Goal: Communication & Community: Participate in discussion

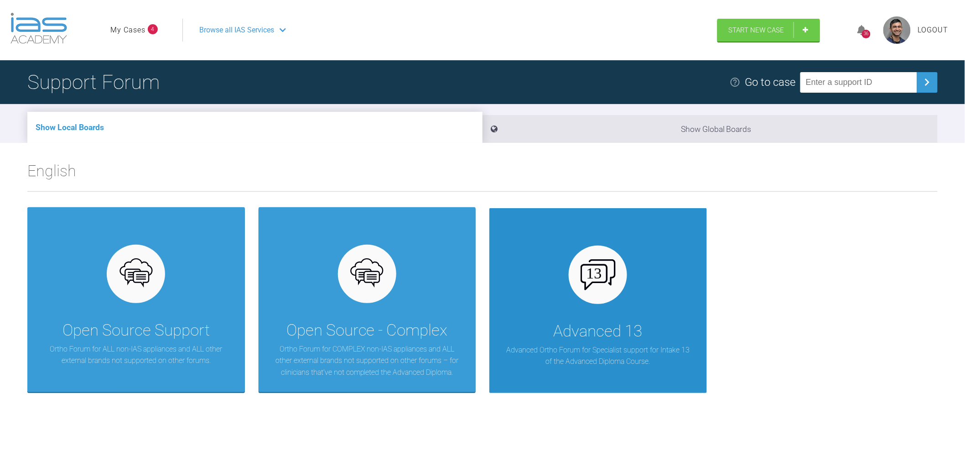
click at [574, 299] on div "Advanced 13 Advanced Ortho Forum for Specialist support for Intake 13 of the Ad…" at bounding box center [599, 300] width 218 height 185
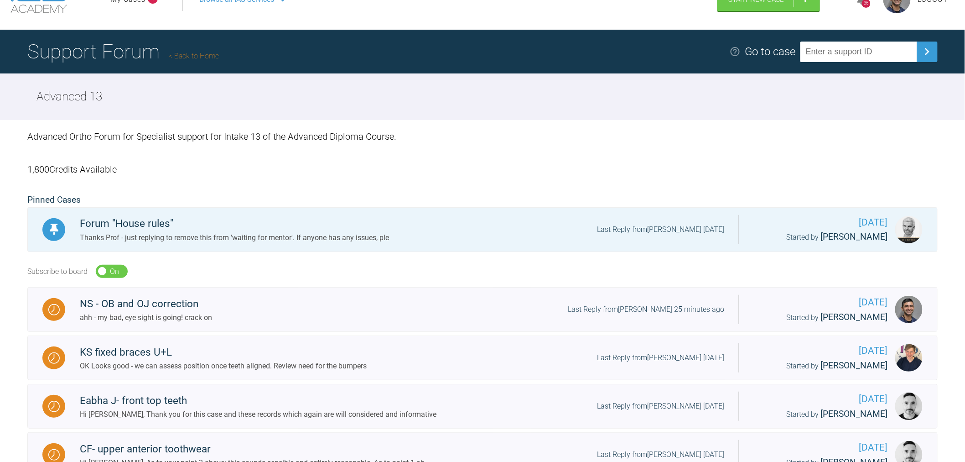
drag, startPoint x: 289, startPoint y: 198, endPoint x: 287, endPoint y: 255, distance: 57.0
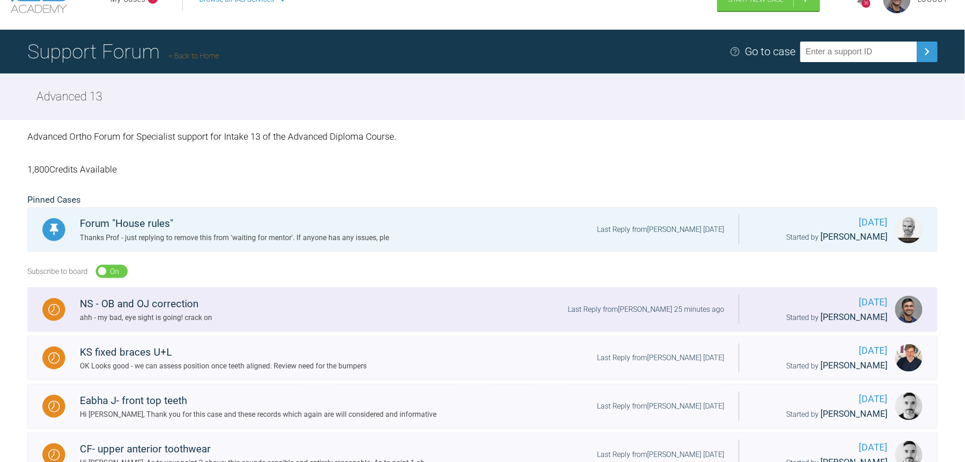
scroll to position [93, 0]
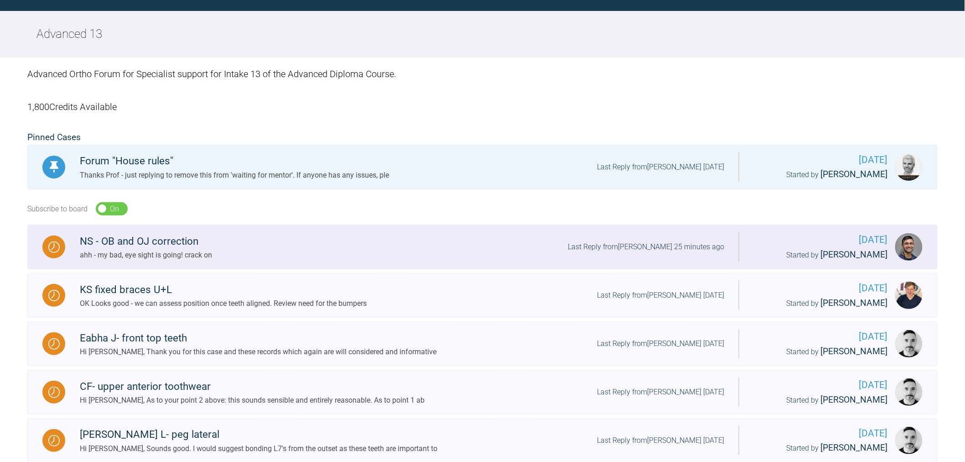
drag, startPoint x: 327, startPoint y: 181, endPoint x: 327, endPoint y: 240, distance: 58.4
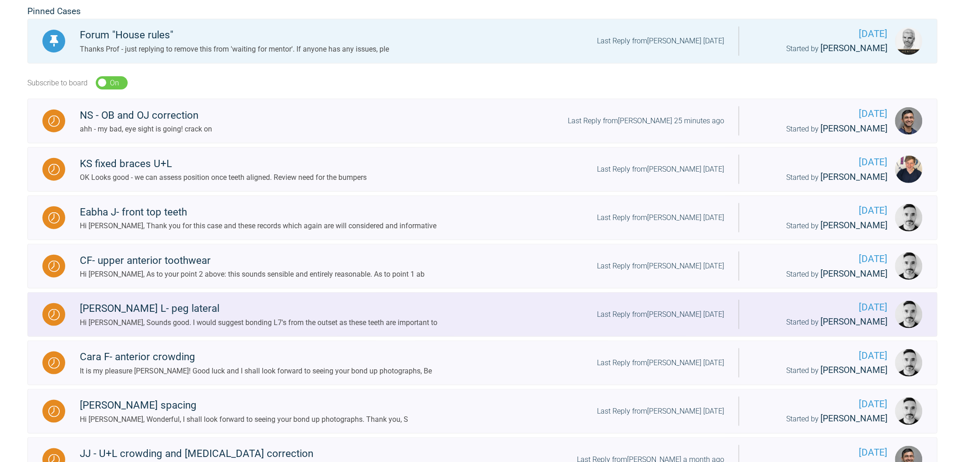
drag, startPoint x: 566, startPoint y: 102, endPoint x: 553, endPoint y: 174, distance: 72.7
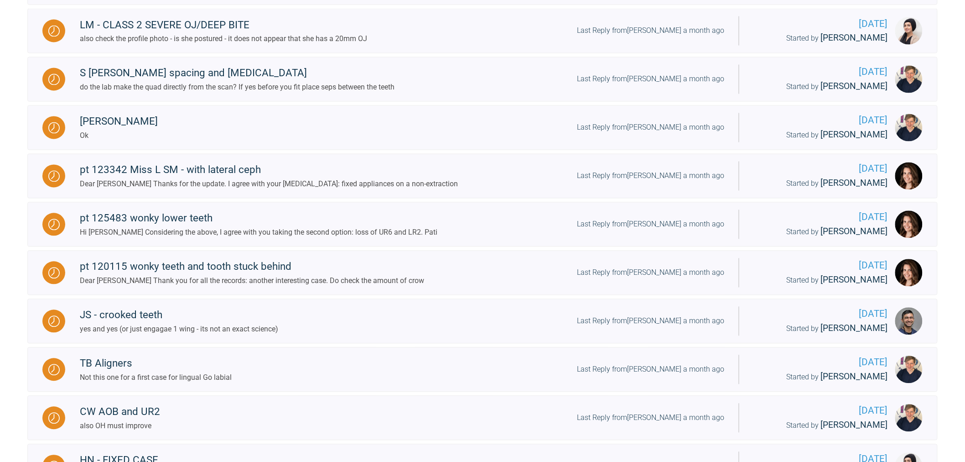
scroll to position [696, 0]
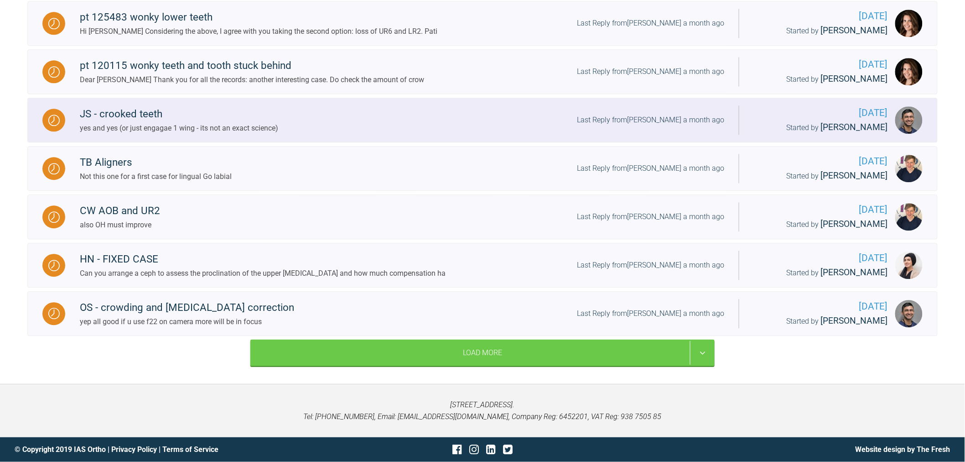
click at [171, 139] on link "JS - crooked teeth yes and yes (or just engagae 1 wing - its not an exact scien…" at bounding box center [482, 120] width 911 height 45
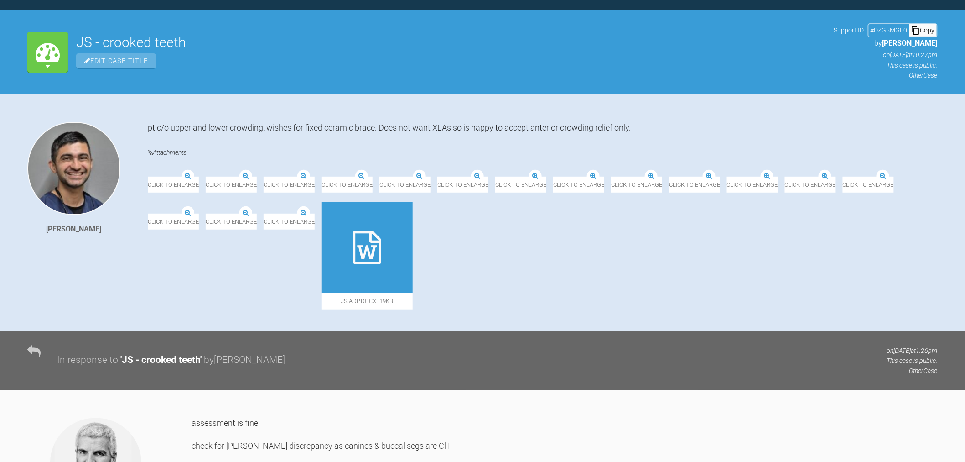
scroll to position [898, 0]
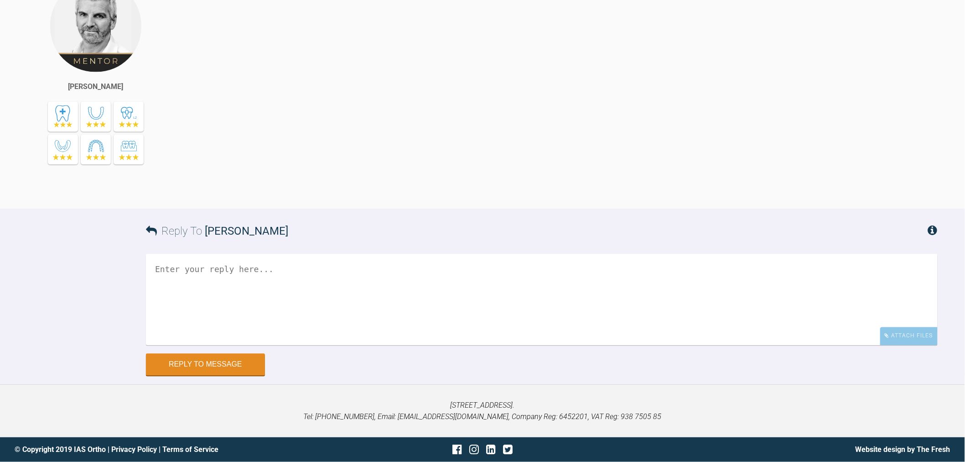
drag, startPoint x: 492, startPoint y: 230, endPoint x: 505, endPoint y: 485, distance: 255.4
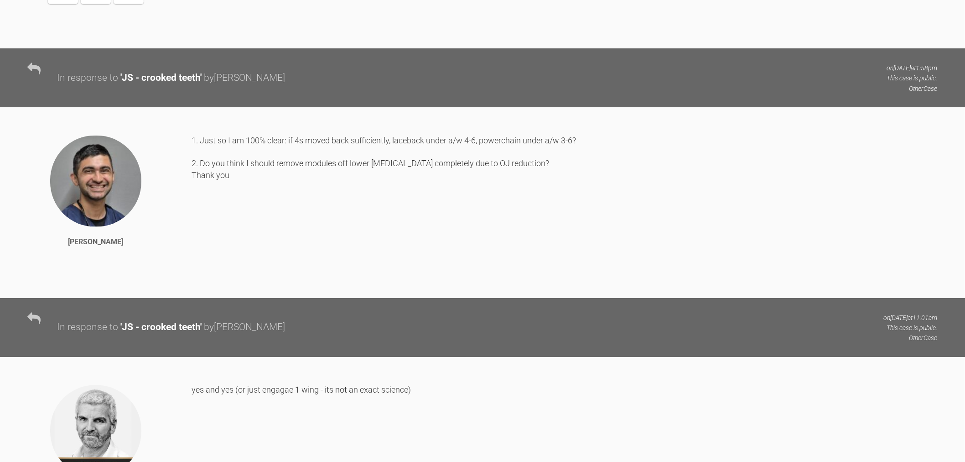
scroll to position [4711, 0]
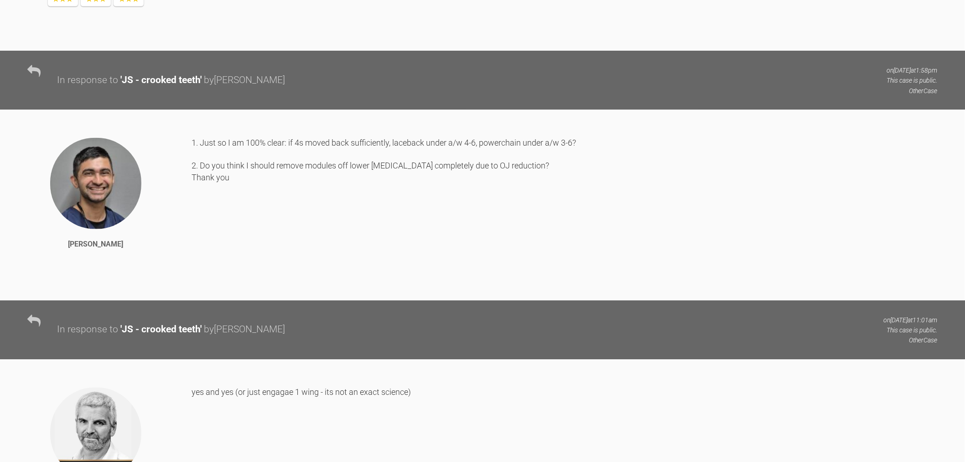
drag, startPoint x: 210, startPoint y: 299, endPoint x: 214, endPoint y: 285, distance: 15.0
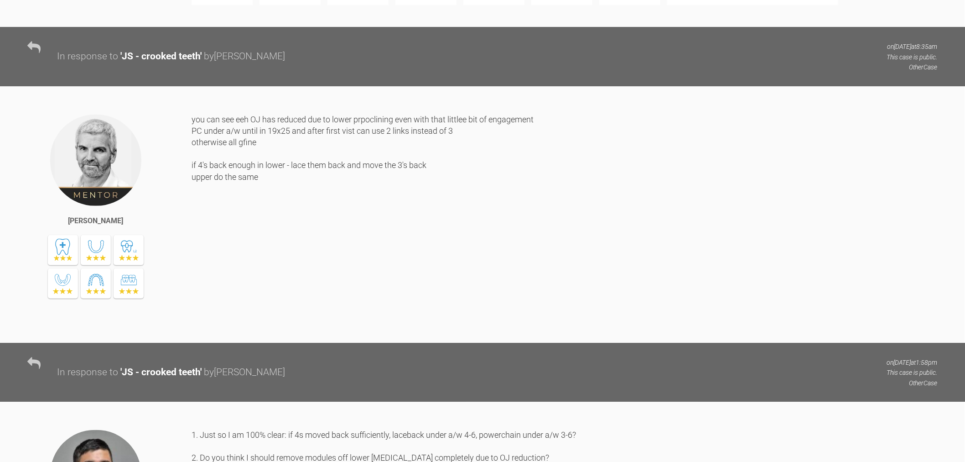
scroll to position [4407, 0]
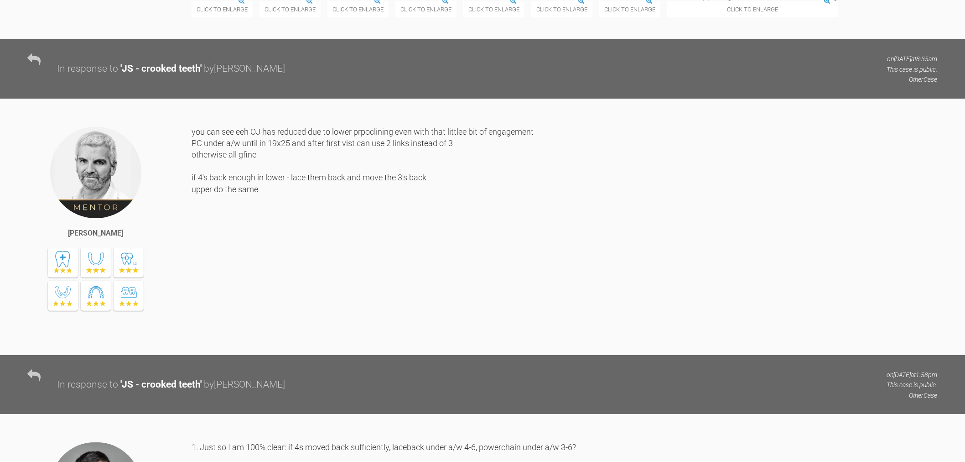
drag, startPoint x: 167, startPoint y: 171, endPoint x: 450, endPoint y: 175, distance: 283.4
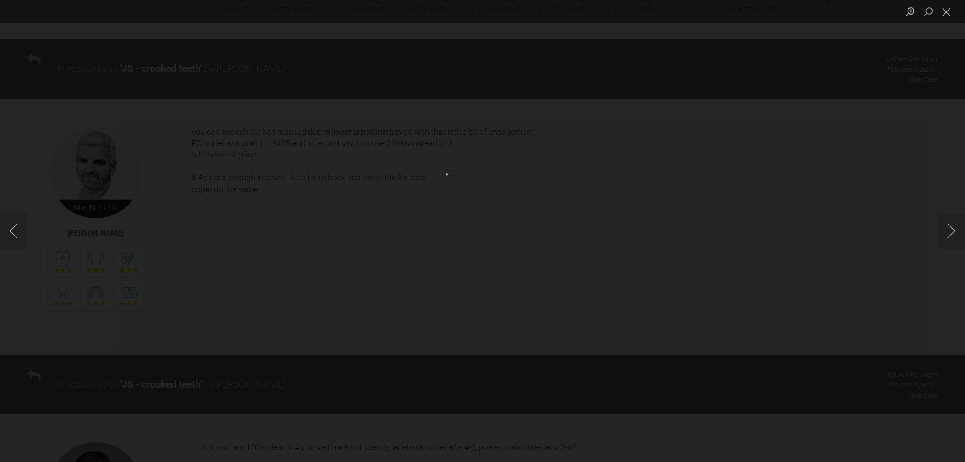
click at [923, 292] on div "Lightbox" at bounding box center [482, 231] width 965 height 462
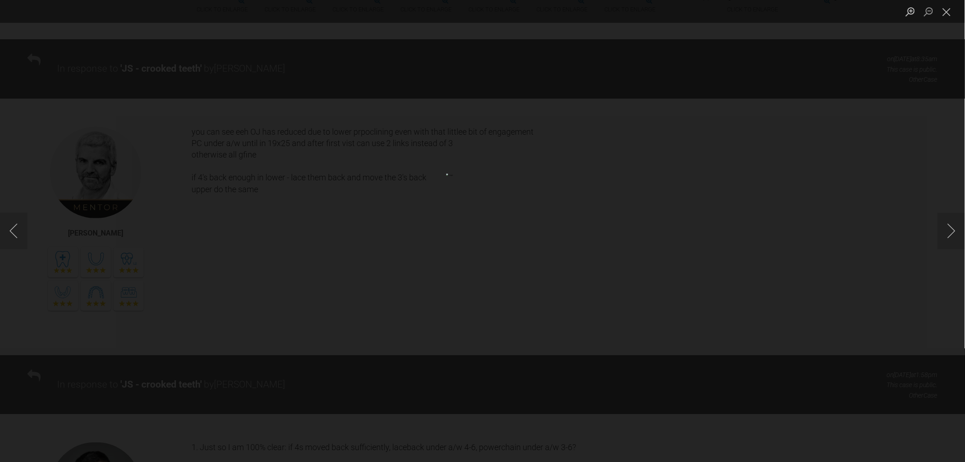
click at [856, 266] on div "Lightbox" at bounding box center [482, 231] width 965 height 462
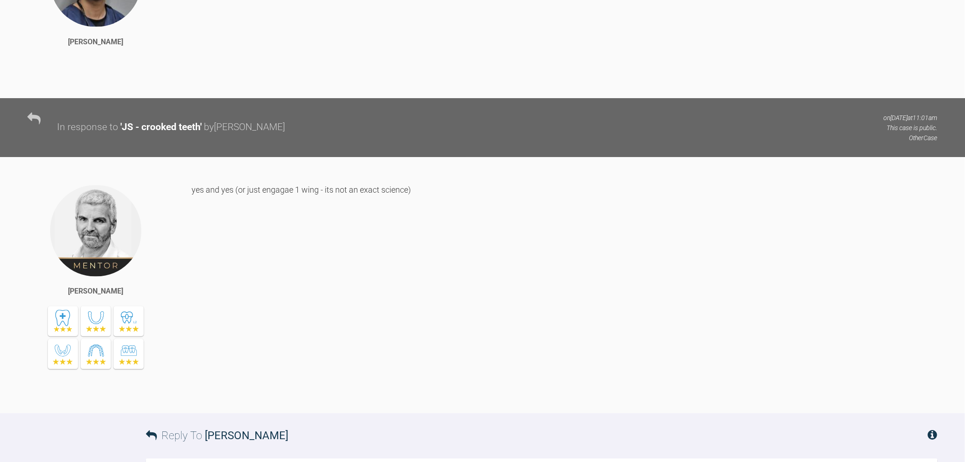
scroll to position [4914, 0]
